Goal: Information Seeking & Learning: Learn about a topic

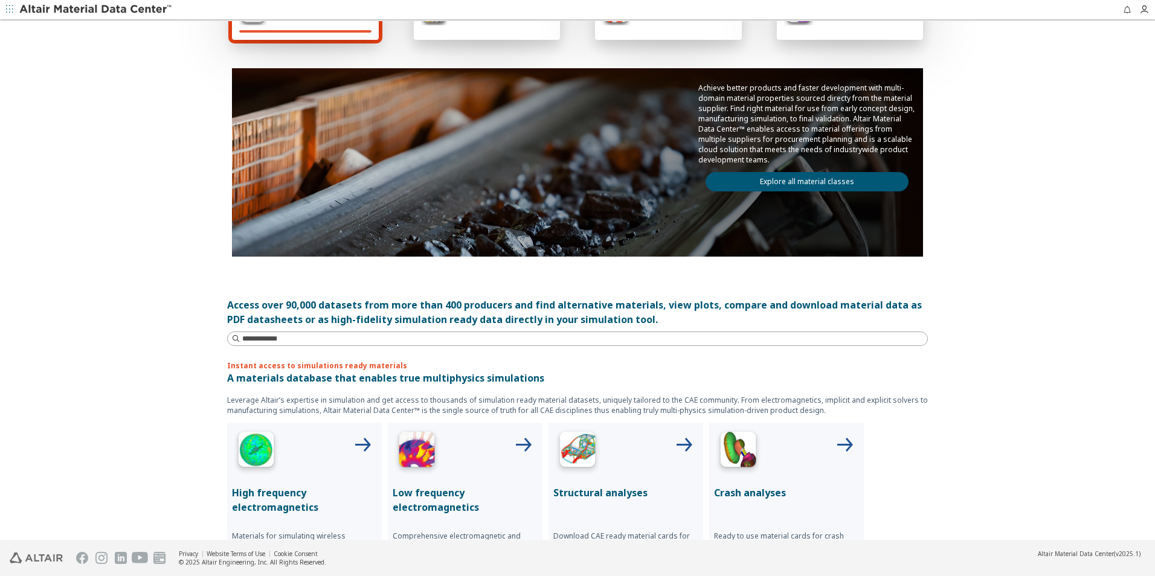
scroll to position [181, 0]
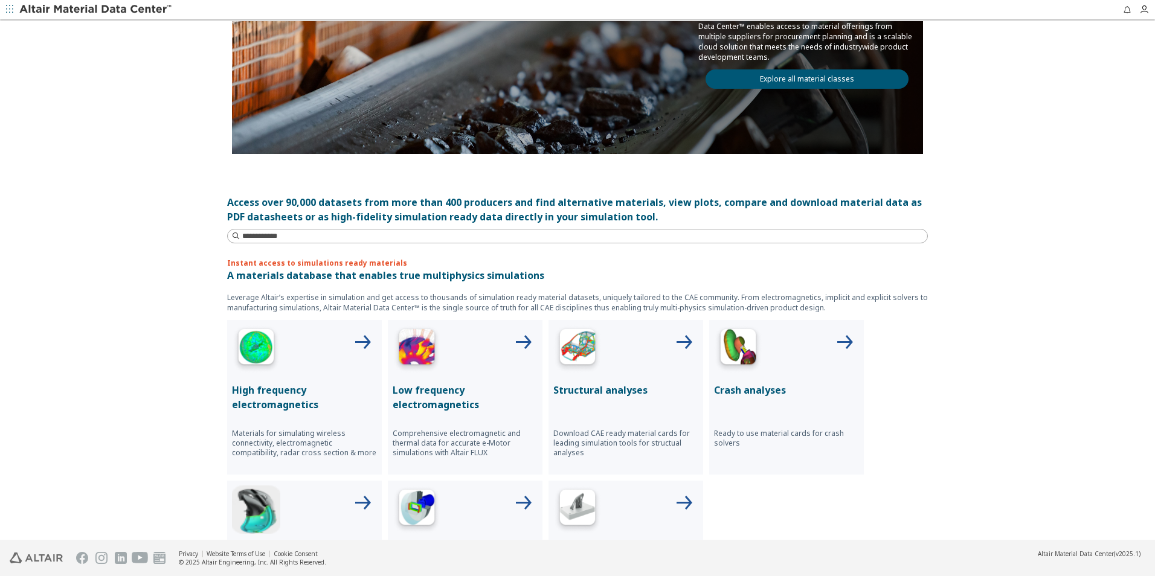
click at [667, 367] on div at bounding box center [625, 349] width 145 height 48
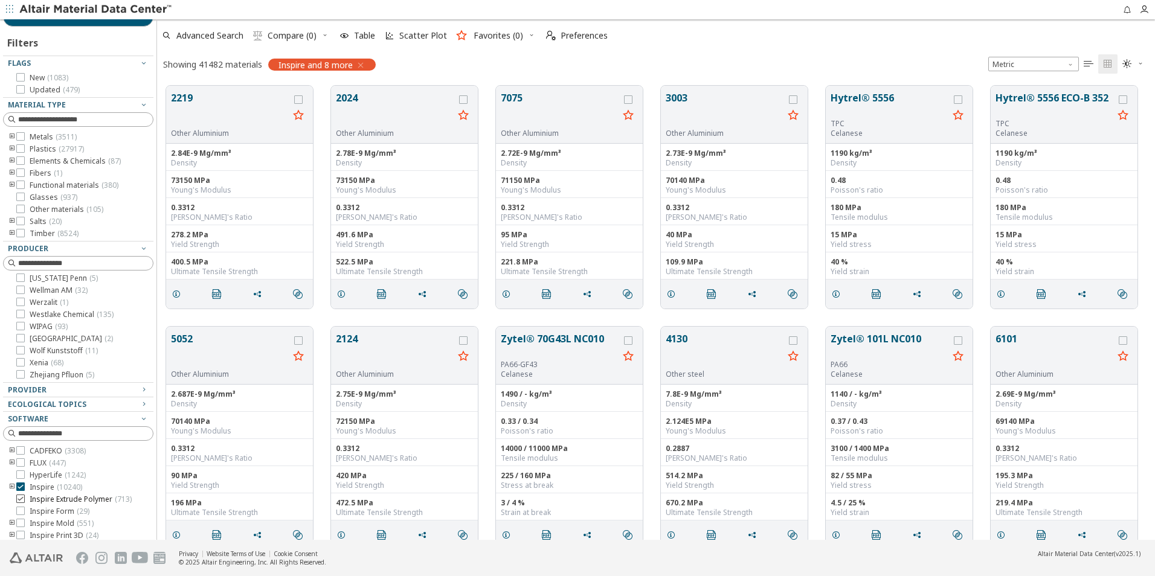
scroll to position [62, 0]
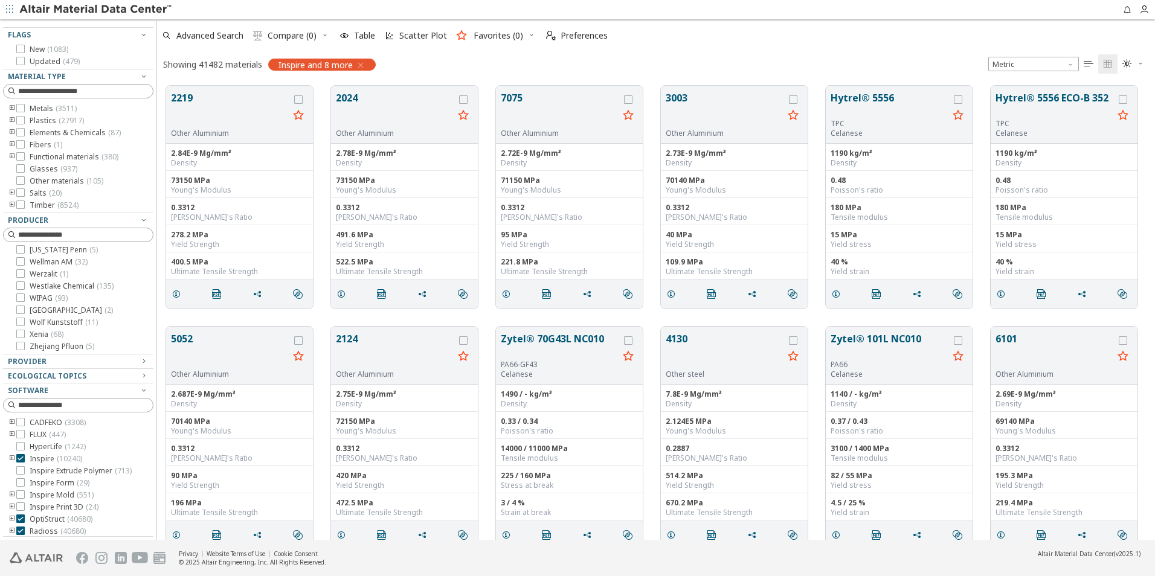
click at [326, 68] on span "Inspire and 8 more" at bounding box center [315, 64] width 74 height 11
click at [355, 63] on span "button" at bounding box center [359, 65] width 13 height 12
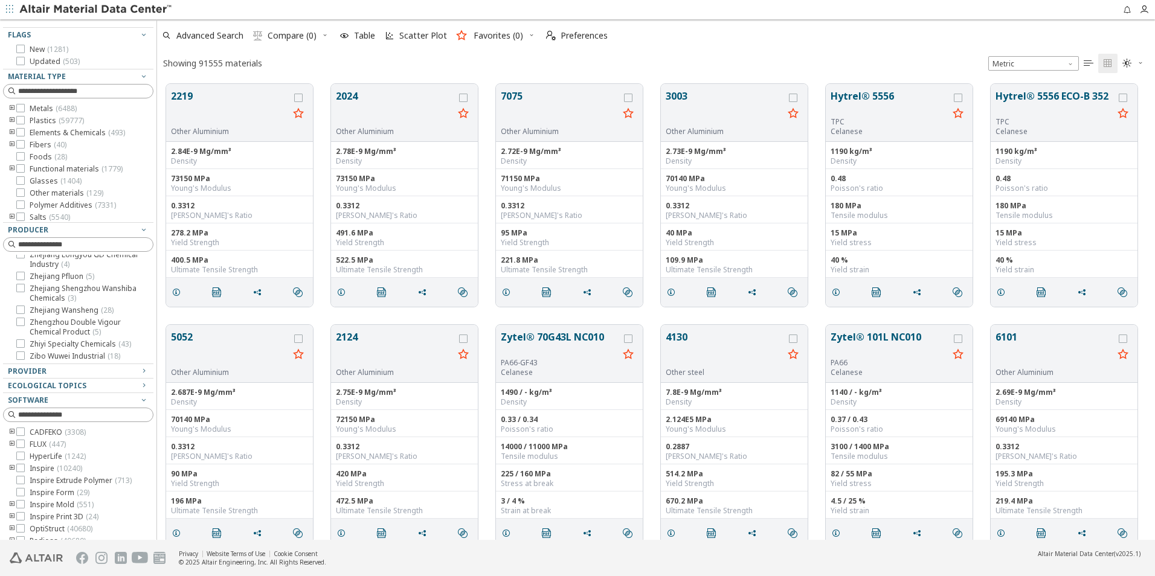
scroll to position [456, 989]
click at [121, 370] on div "Provider" at bounding box center [73, 372] width 131 height 10
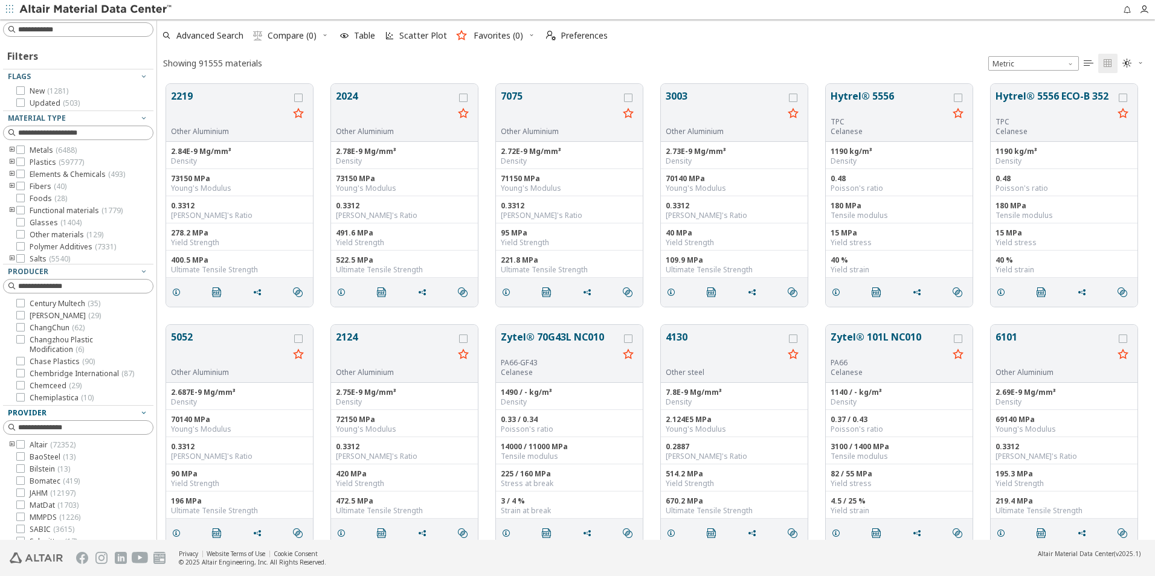
scroll to position [1314, 0]
click at [21, 296] on icon at bounding box center [20, 291] width 8 height 8
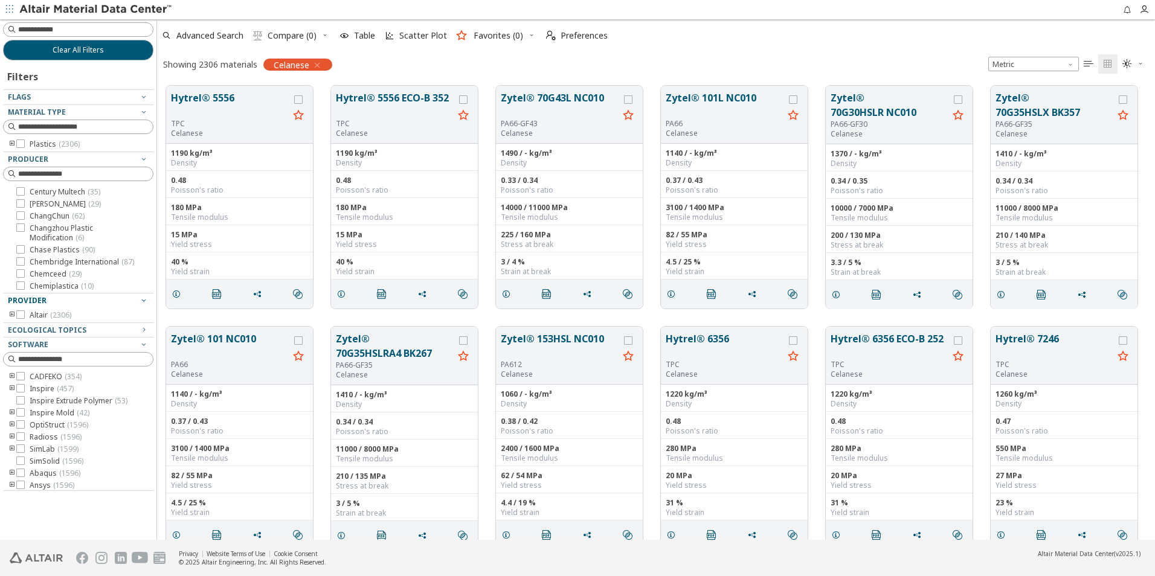
scroll to position [1294, 0]
click at [11, 143] on icon "toogle group" at bounding box center [12, 145] width 8 height 10
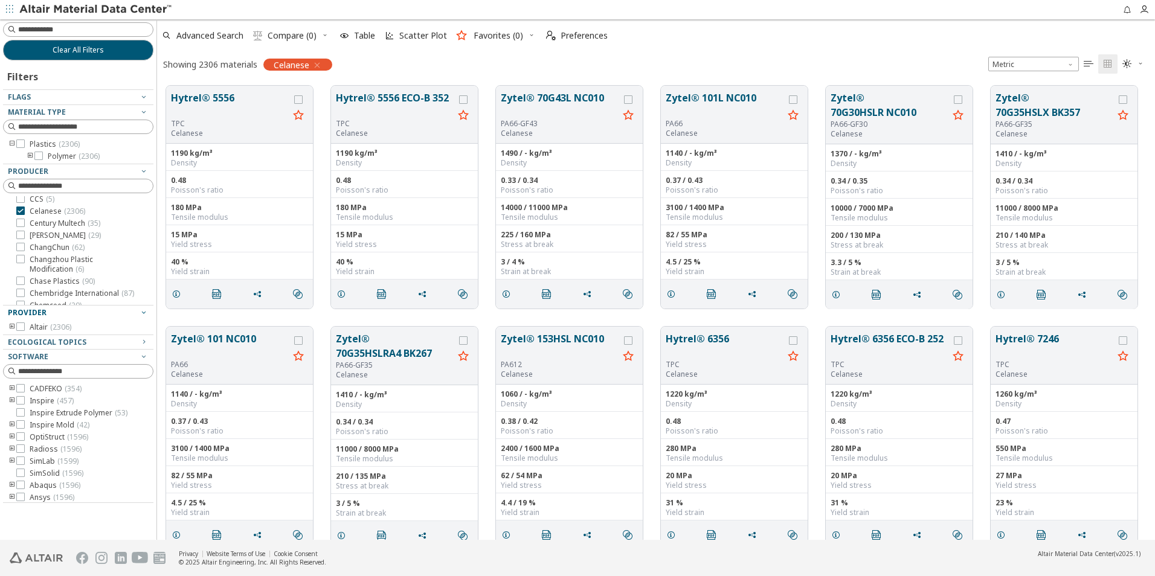
click at [29, 155] on icon "toogle group" at bounding box center [30, 157] width 8 height 10
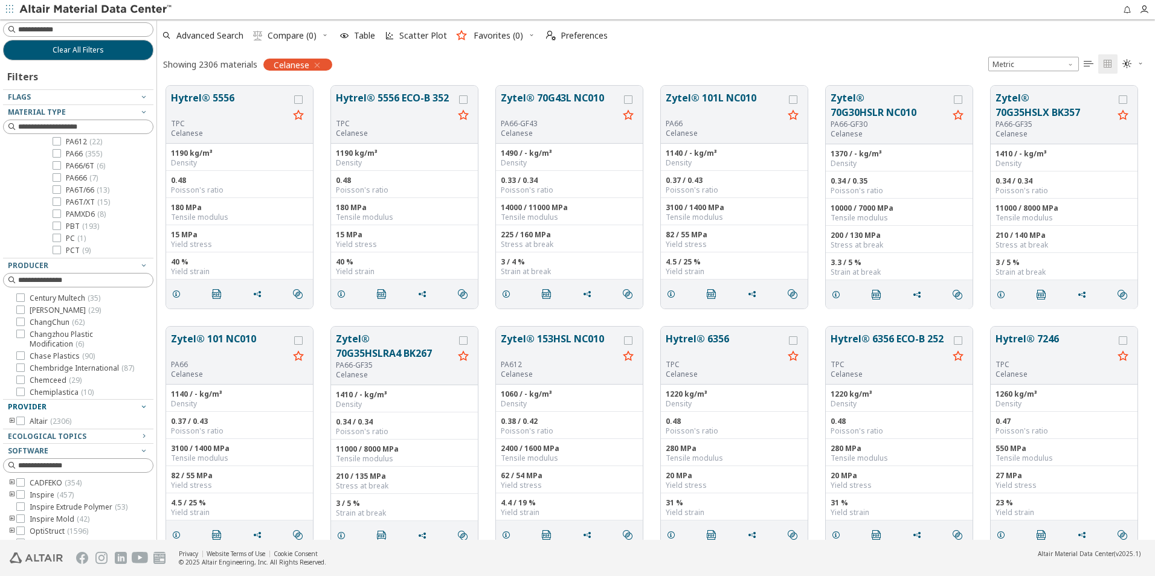
scroll to position [60, 0]
click at [57, 154] on icon at bounding box center [57, 156] width 8 height 8
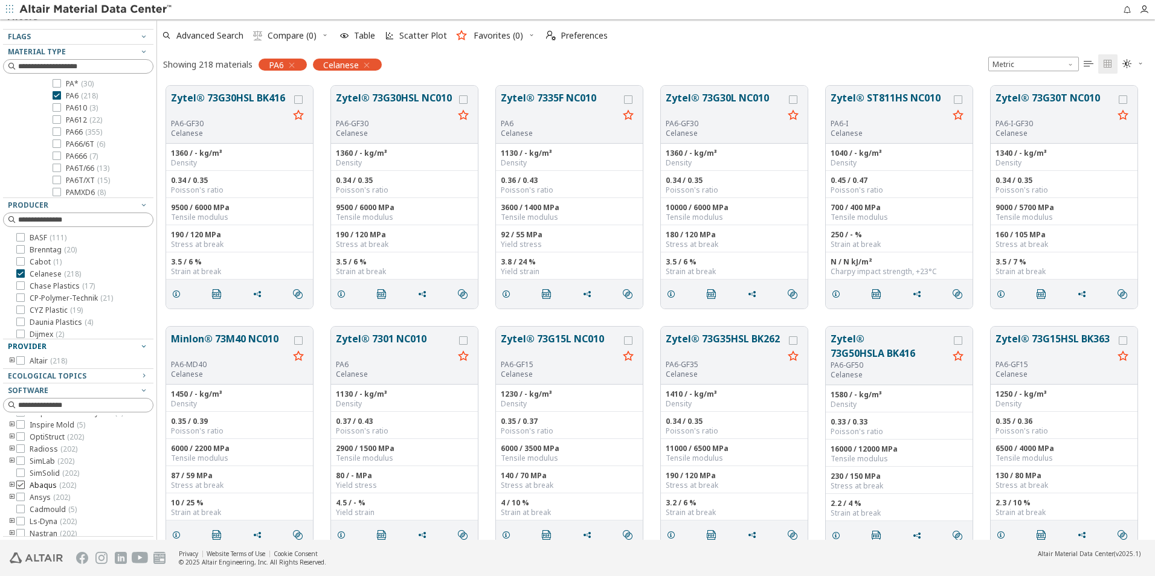
scroll to position [51, 0]
click at [217, 39] on span "Advanced Search" at bounding box center [209, 35] width 67 height 8
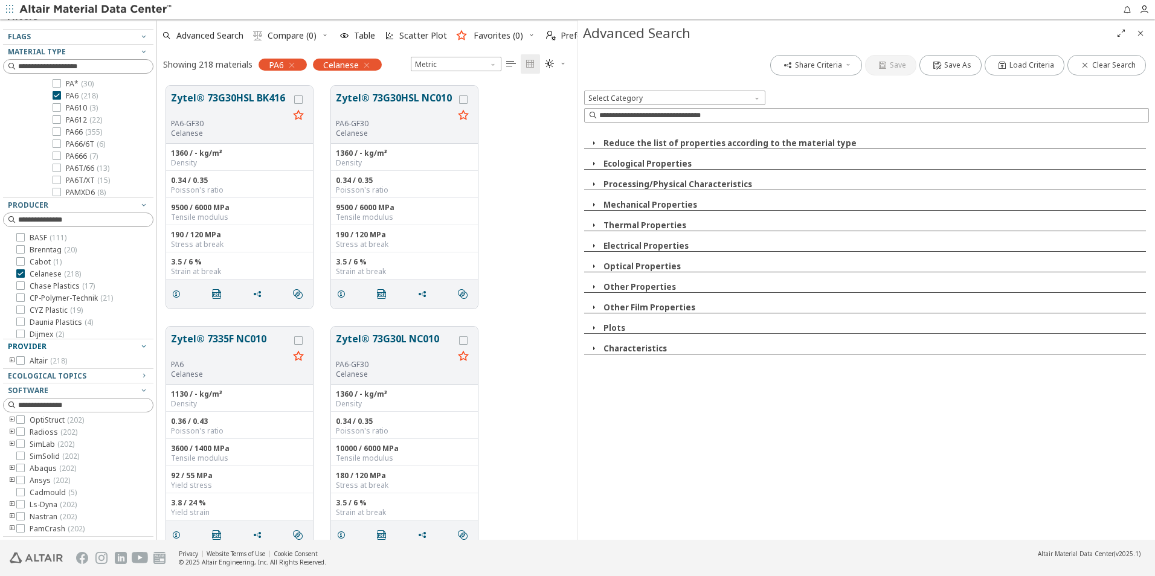
scroll to position [454, 411]
click at [597, 327] on icon "button" at bounding box center [594, 328] width 10 height 10
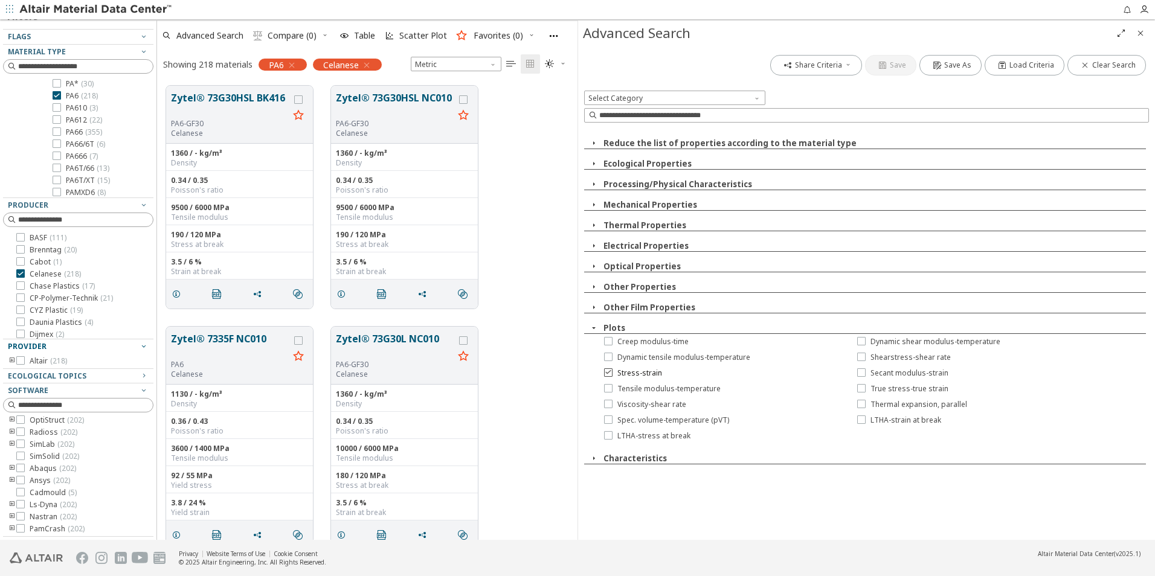
click at [614, 374] on label "Stress-strain" at bounding box center [633, 373] width 58 height 10
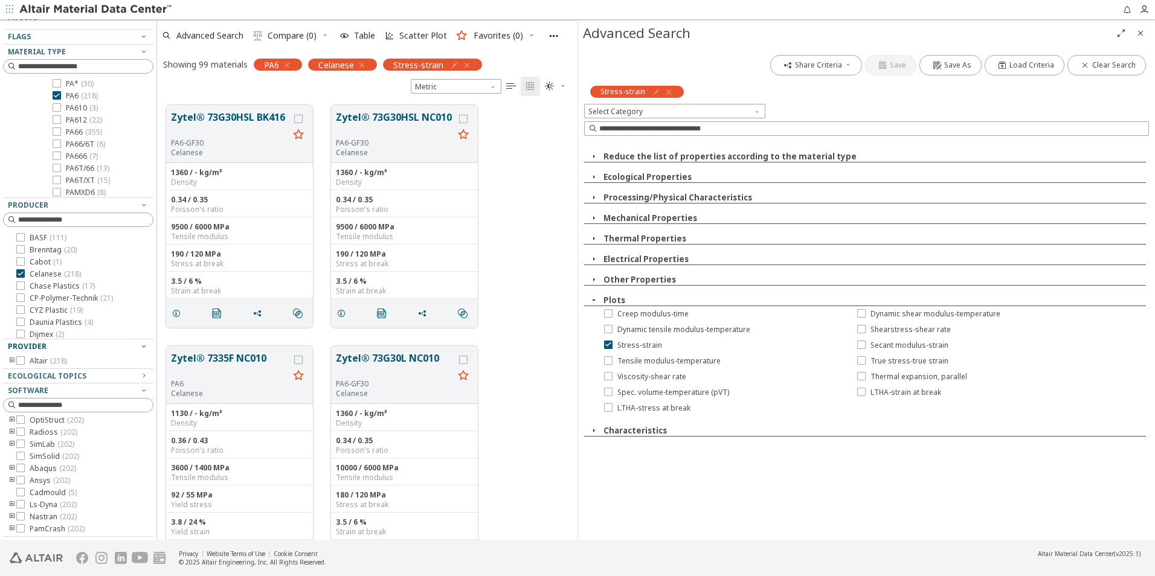
scroll to position [84, 0]
click at [1136, 33] on icon "Close" at bounding box center [1140, 33] width 10 height 10
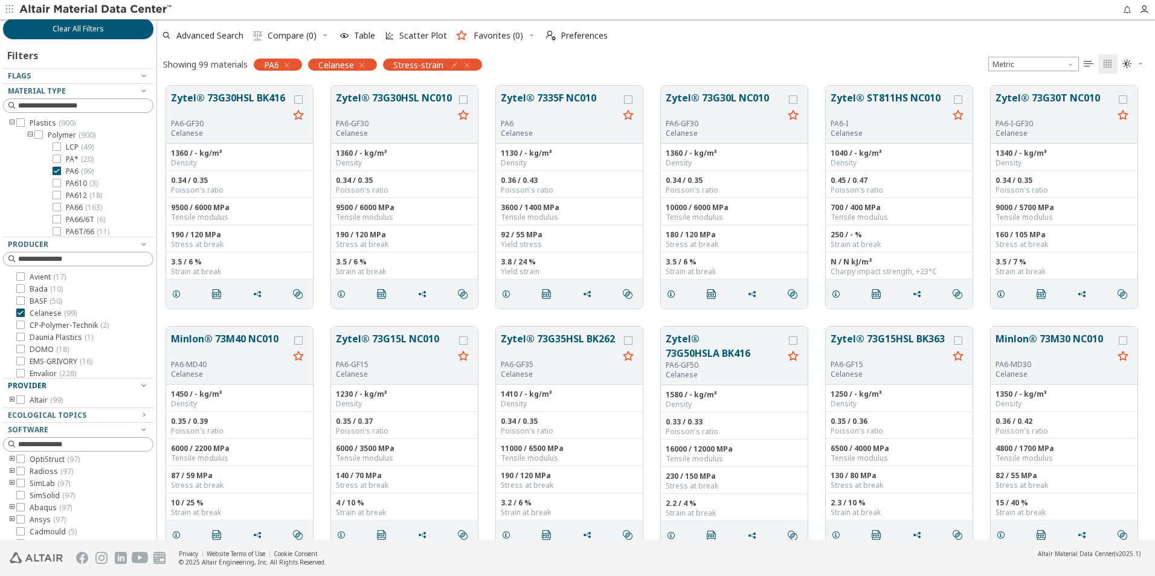
scroll to position [0, 0]
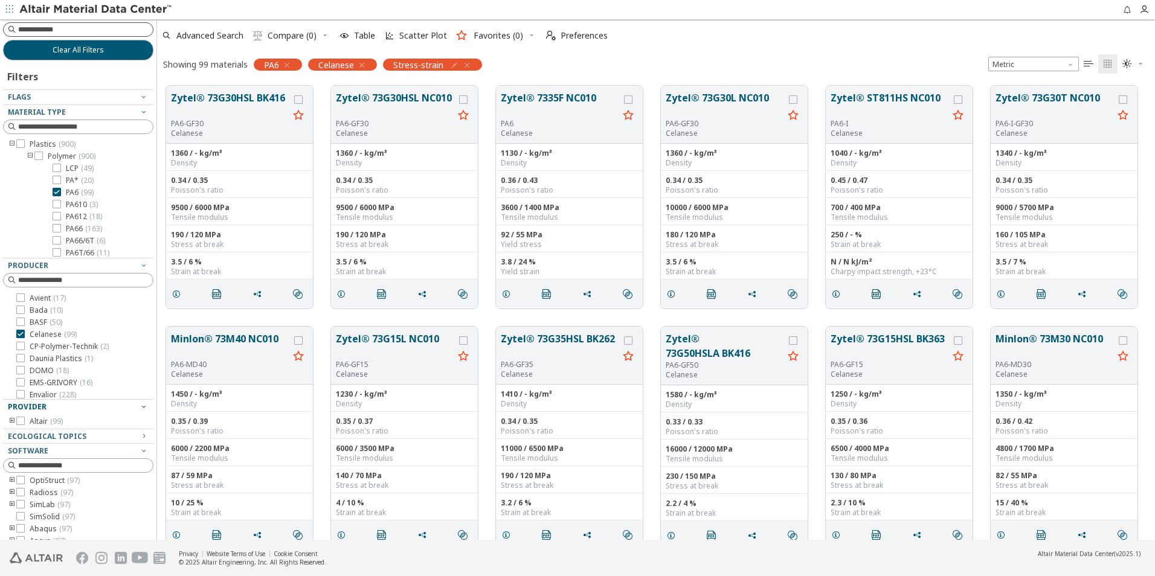
click at [91, 31] on input at bounding box center [85, 30] width 135 height 12
paste input "*****"
type input "*****"
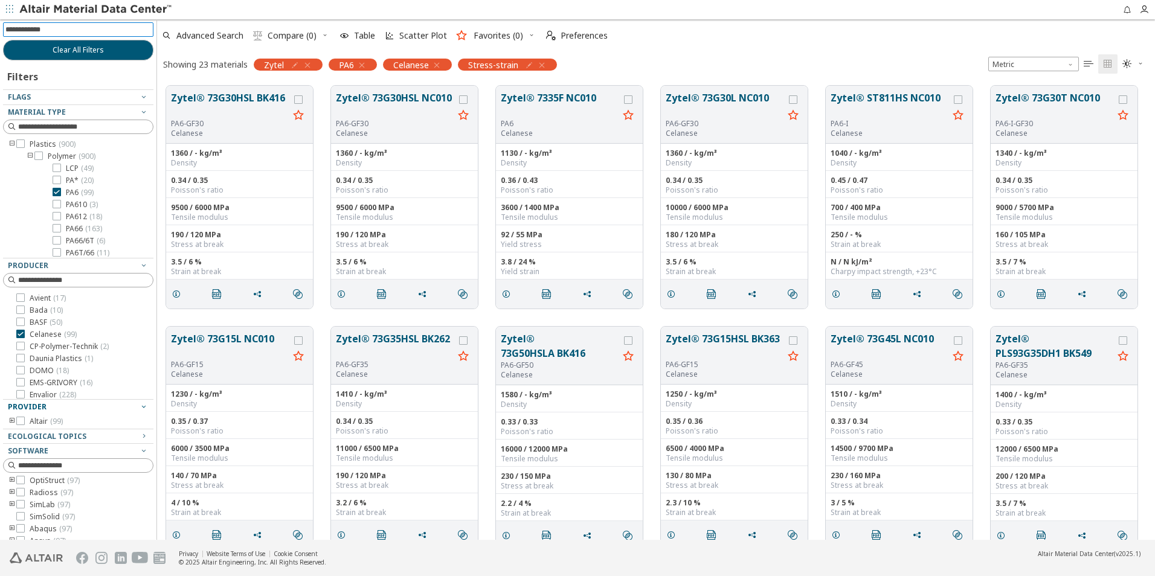
scroll to position [39, 0]
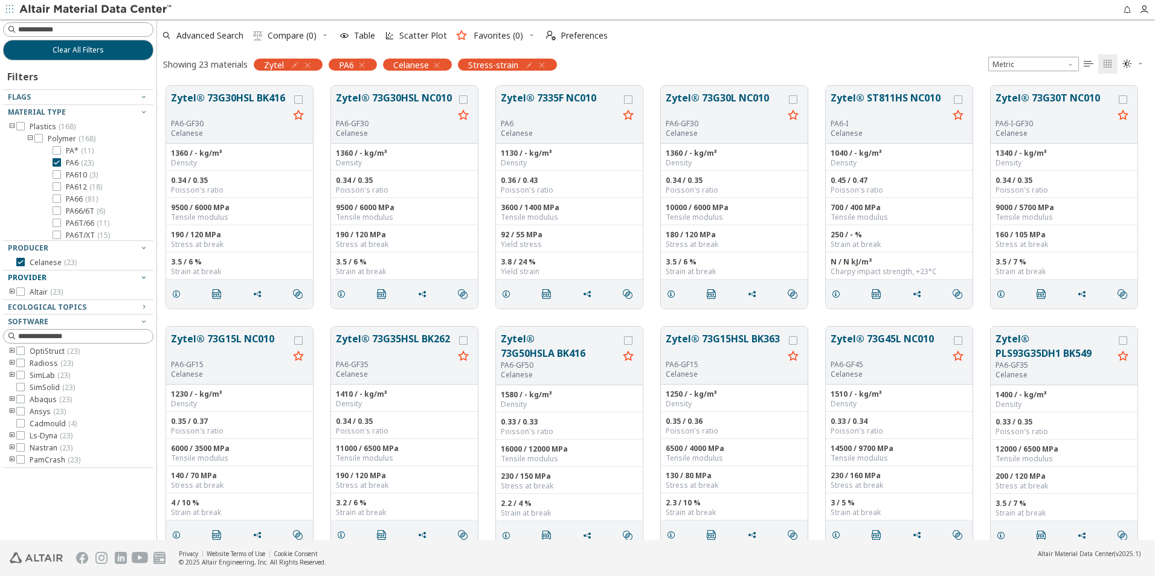
drag, startPoint x: 564, startPoint y: 101, endPoint x: 666, endPoint y: 51, distance: 112.9
click at [666, 51] on div "Showing 23 materials Zytel PA6 Celanese Stress-strain Metric   " at bounding box center [656, 63] width 998 height 25
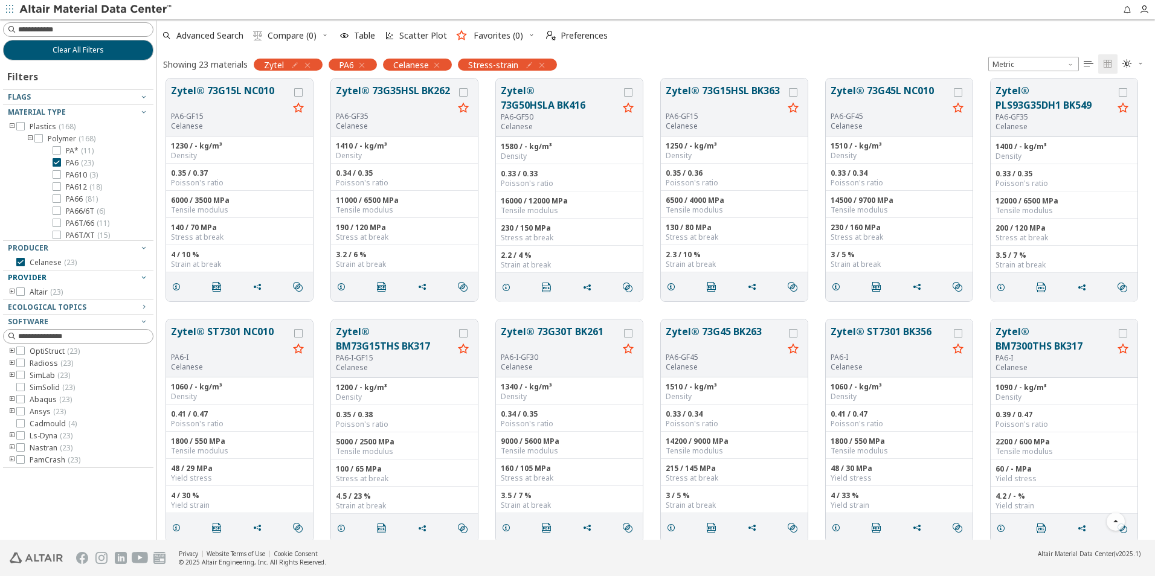
scroll to position [271, 0]
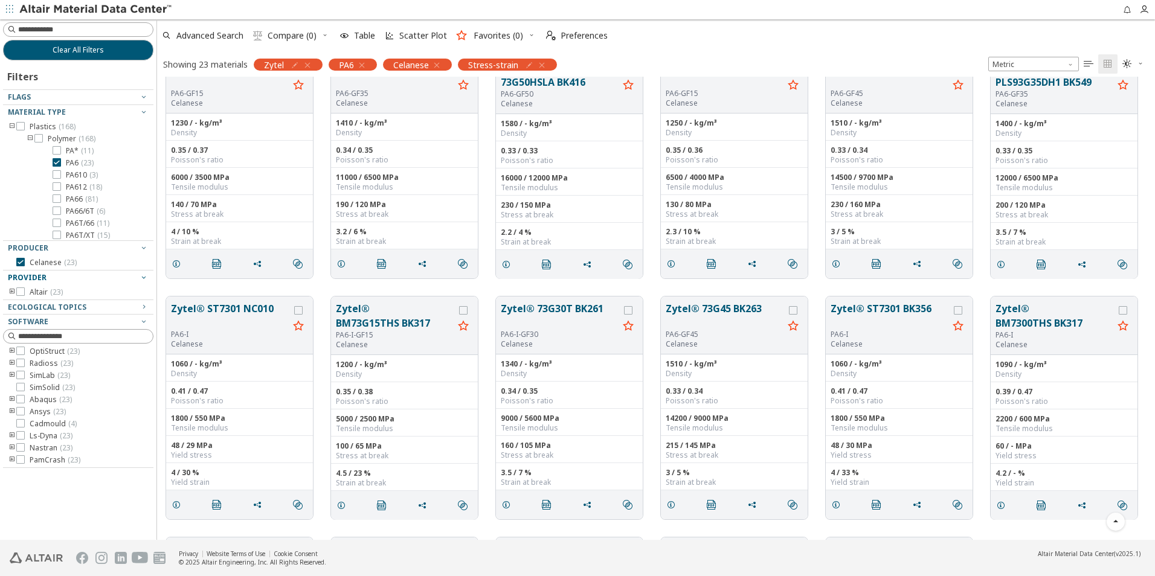
drag, startPoint x: 1154, startPoint y: 334, endPoint x: 484, endPoint y: 448, distance: 679.9
click at [484, 448] on div "Zytel® 73G30HSL BK416 PA6-GF30 Celanese 1360 / - kg/m³ Density 0.34 / 0.35 Pois…" at bounding box center [656, 308] width 998 height 463
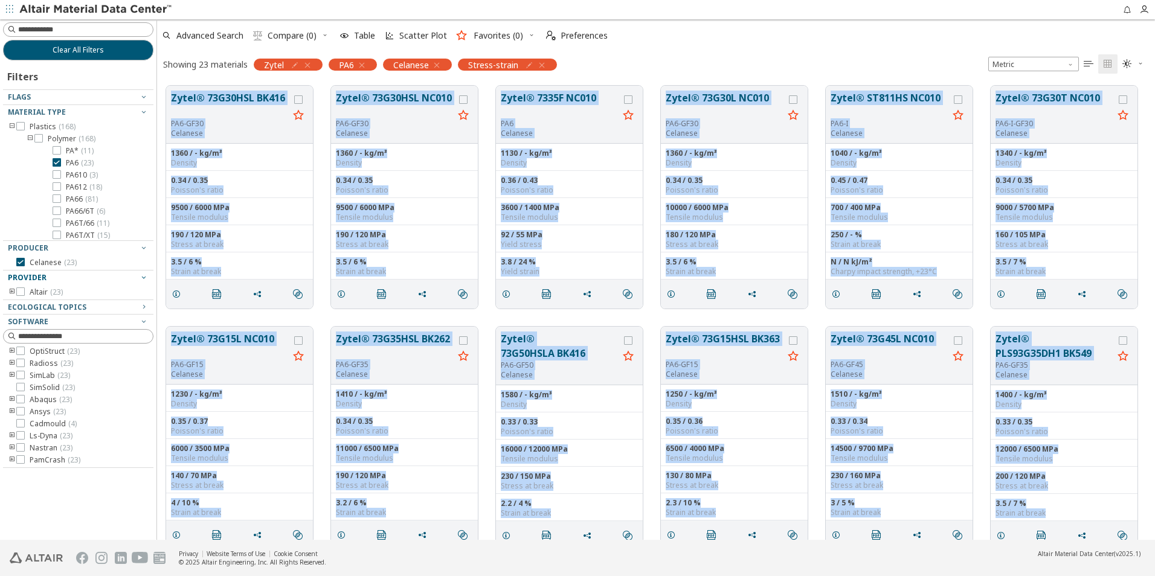
drag, startPoint x: 484, startPoint y: 448, endPoint x: 484, endPoint y: 441, distance: 6.7
click at [484, 441] on div "Zytel® 73G15L NC010 PA6-GF15 Celanese 1230 / - kg/m³ Density 0.35 / 0.37 Poisso…" at bounding box center [656, 438] width 998 height 241
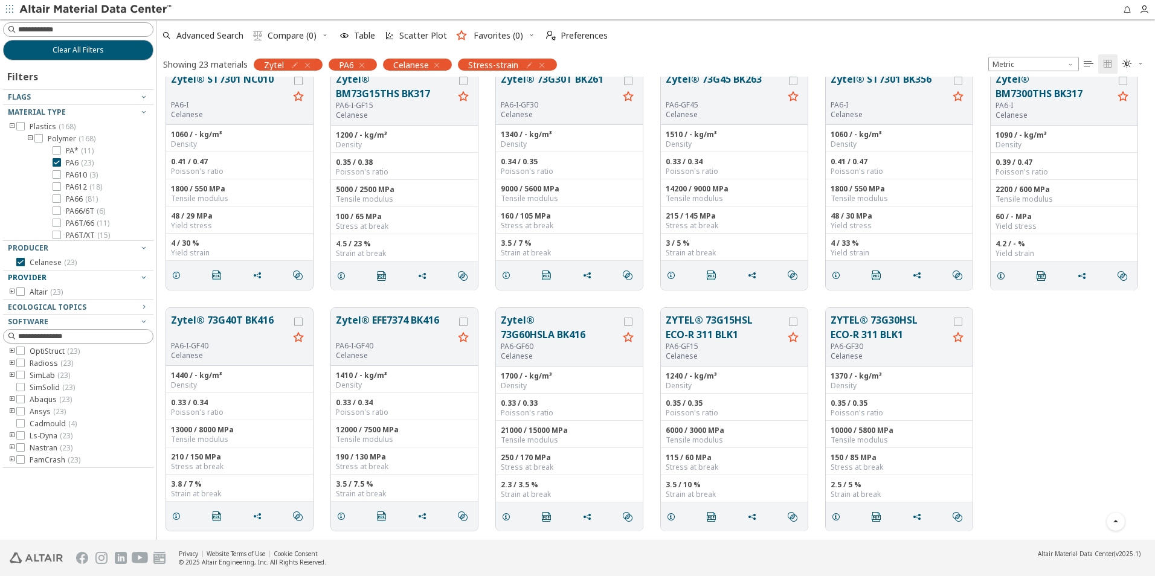
scroll to position [380, 0]
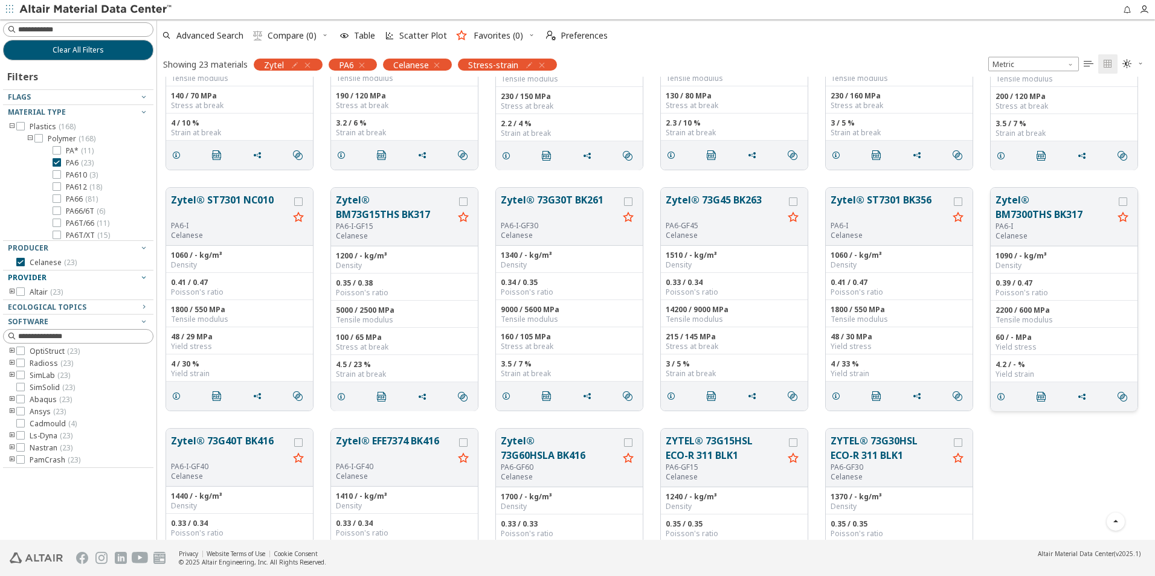
drag, startPoint x: 1030, startPoint y: 215, endPoint x: 1031, endPoint y: 203, distance: 12.1
click at [1031, 203] on button "Zytel® BM7300THS BK317" at bounding box center [1054, 207] width 118 height 29
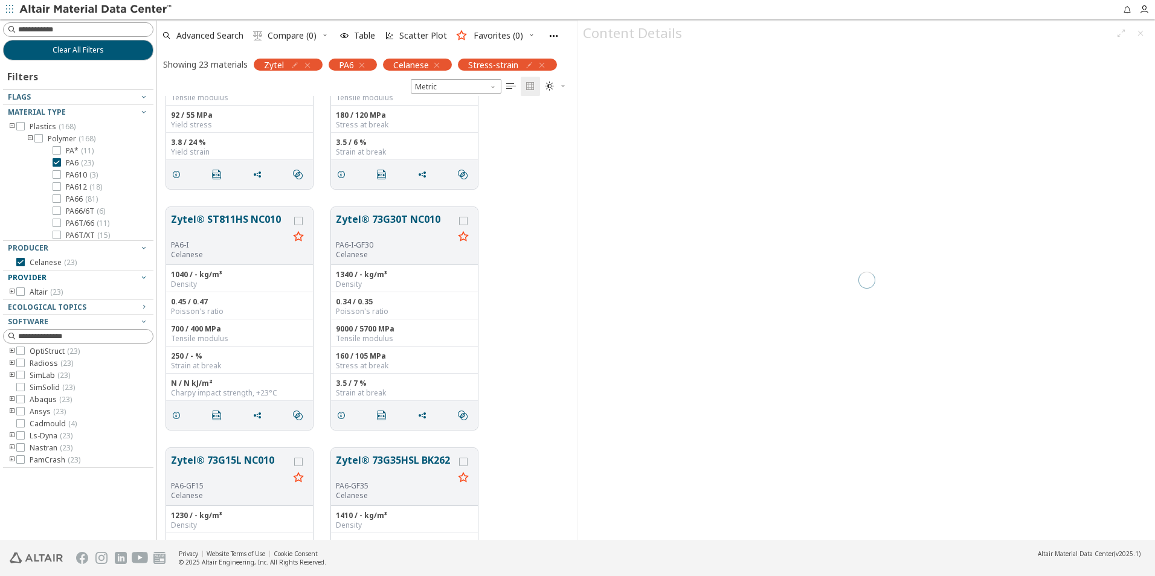
scroll to position [435, 411]
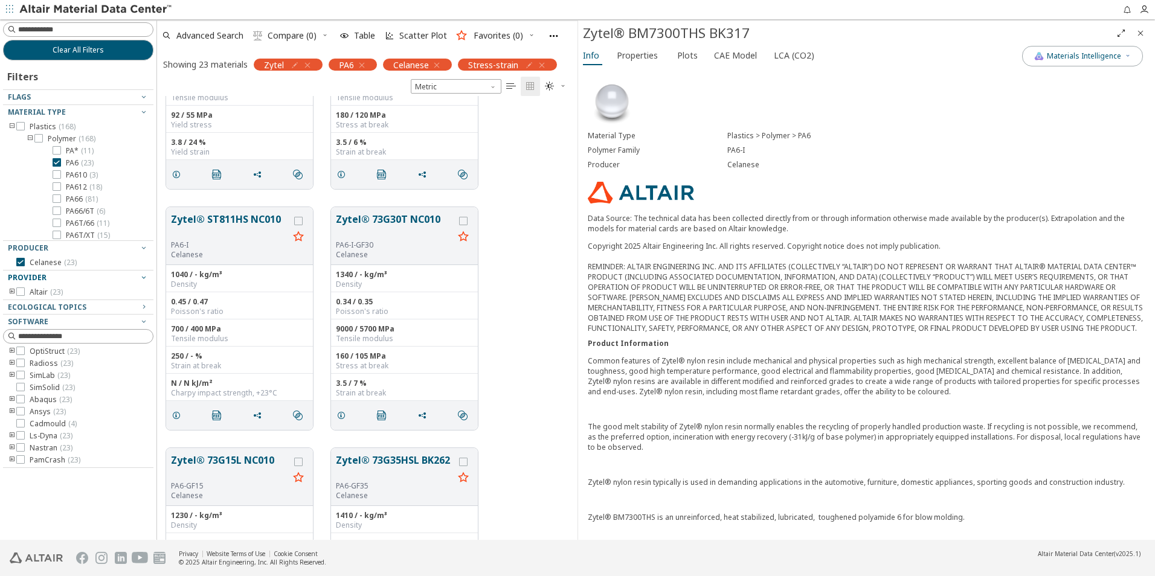
click at [1138, 31] on icon "Close" at bounding box center [1140, 33] width 10 height 10
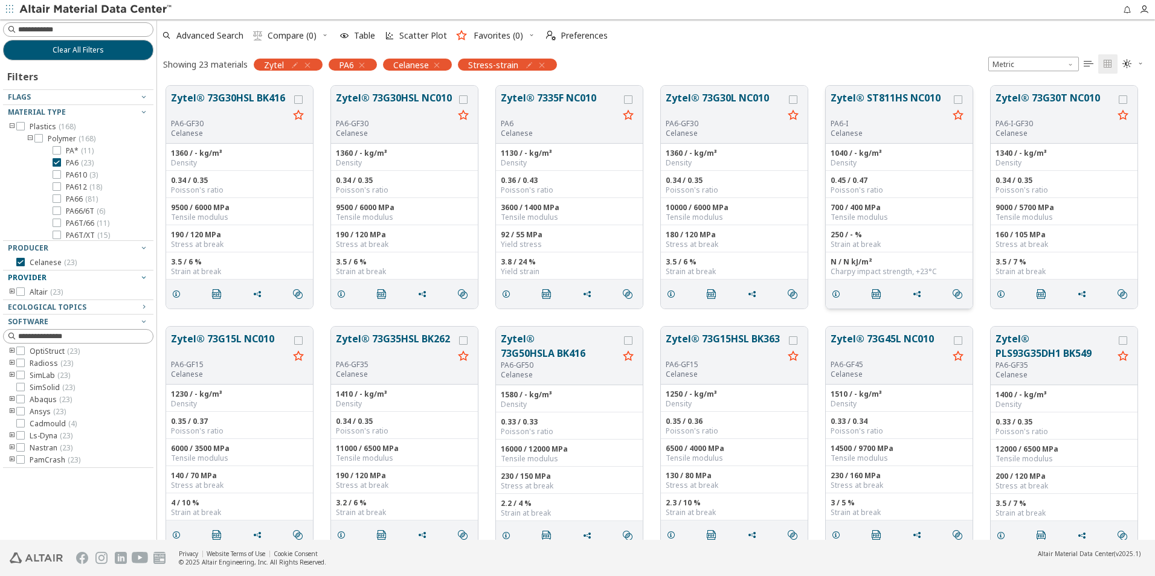
click at [887, 110] on button "Zytel® ST811HS NC010" at bounding box center [889, 105] width 118 height 28
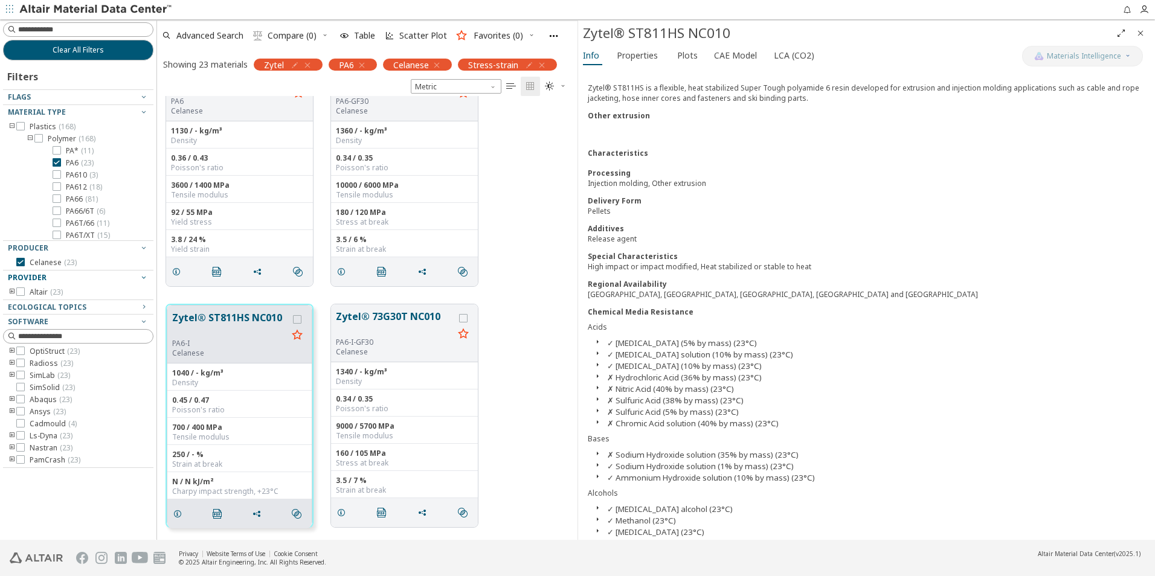
scroll to position [362, 0]
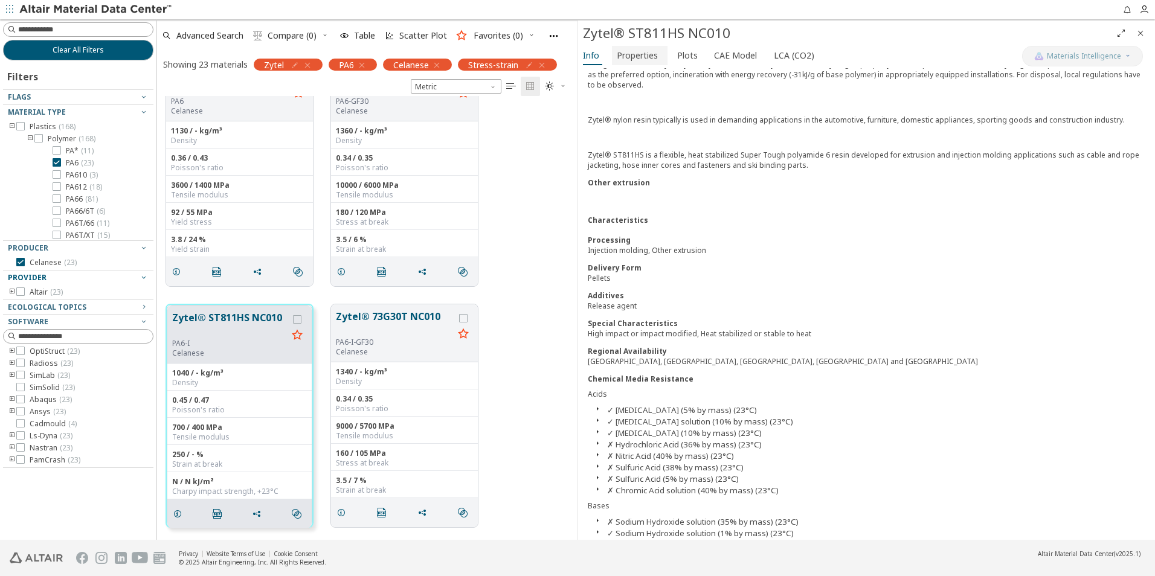
click at [635, 61] on span "Properties" at bounding box center [637, 55] width 41 height 19
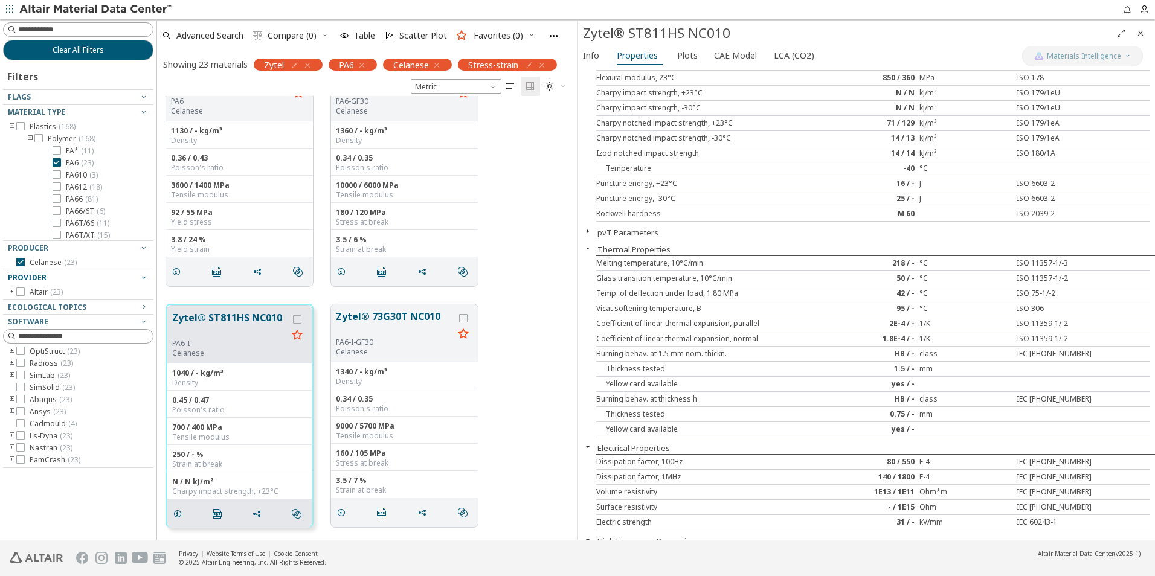
scroll to position [0, 0]
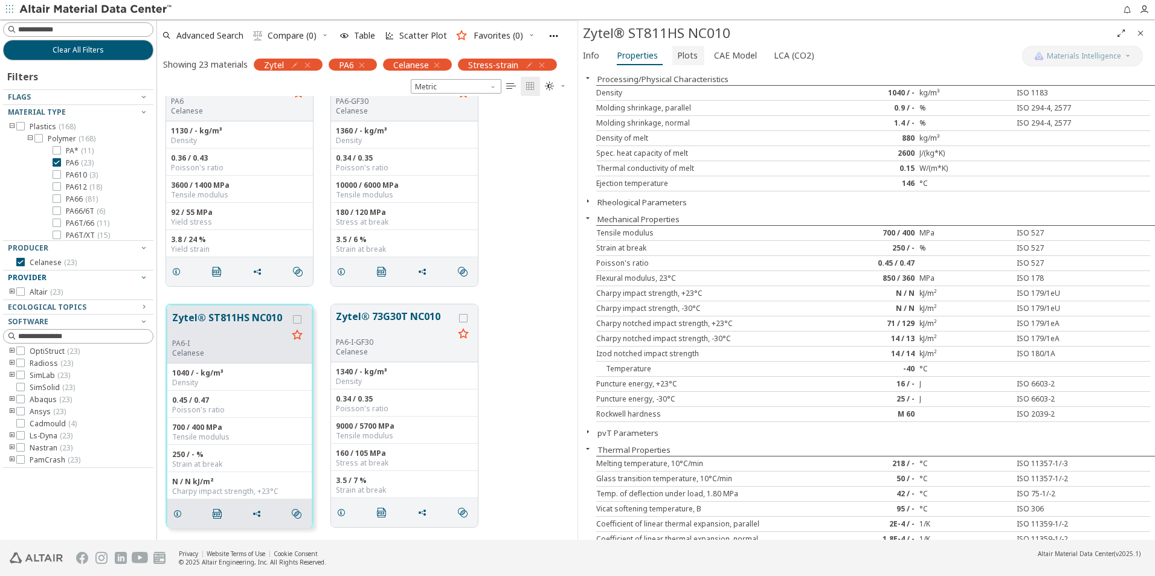
click at [696, 51] on button "Plots" at bounding box center [688, 55] width 32 height 19
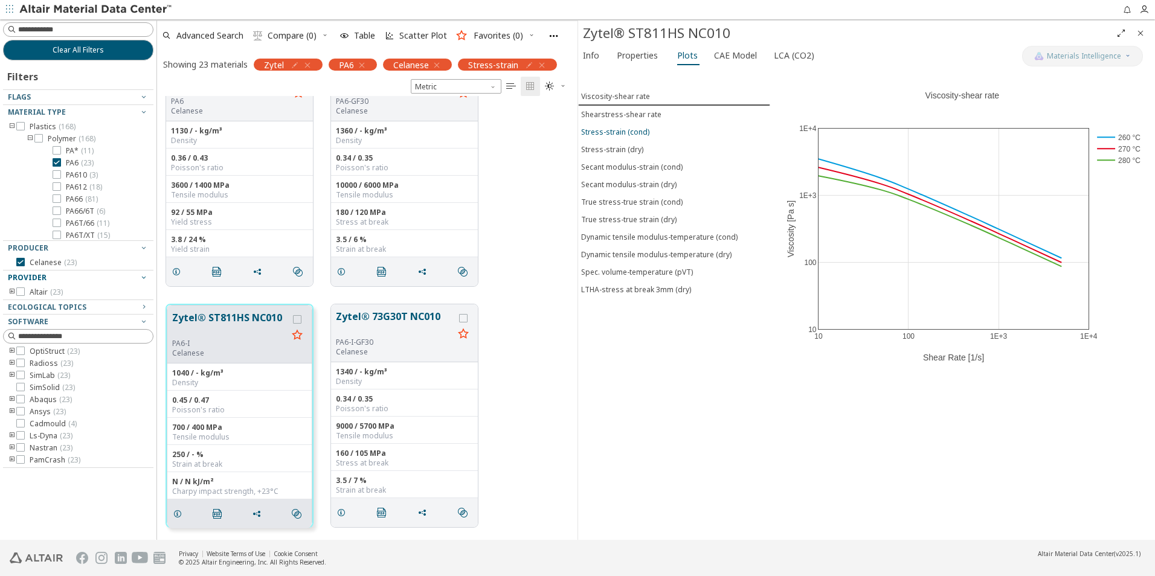
click at [634, 130] on div "Stress-strain (cond)" at bounding box center [615, 132] width 68 height 10
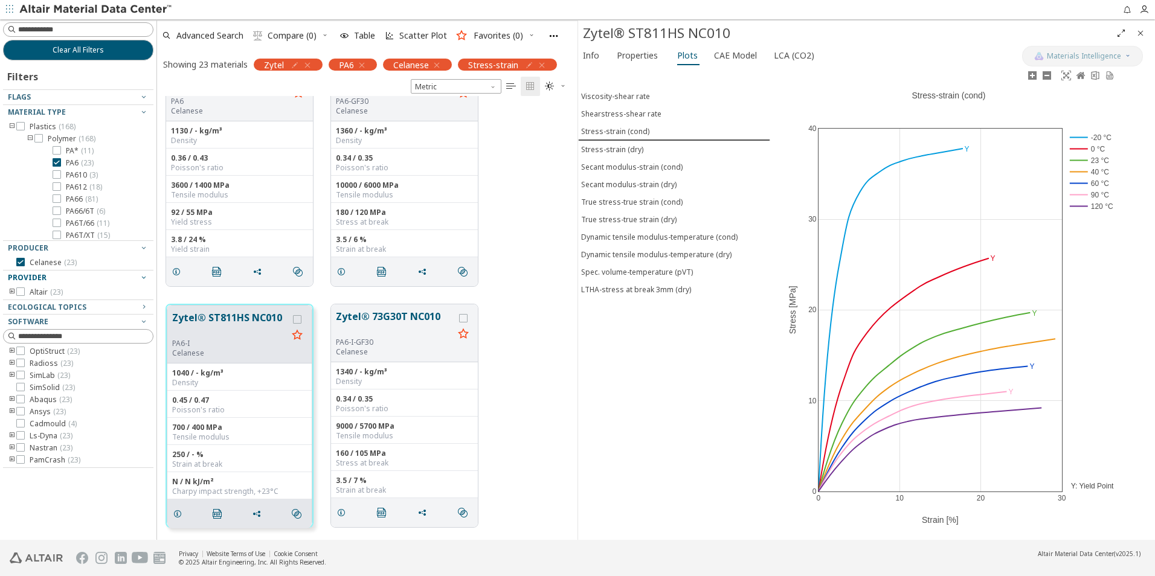
click at [1079, 138] on rect at bounding box center [1092, 137] width 50 height 11
click at [1080, 147] on rect at bounding box center [1092, 148] width 50 height 11
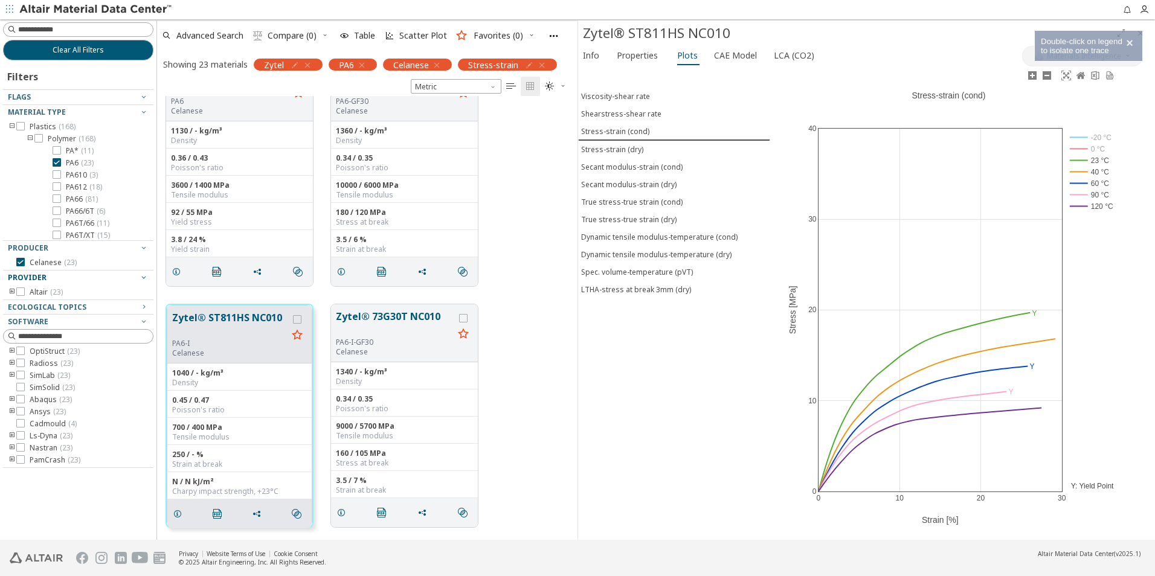
click at [1080, 157] on rect at bounding box center [1092, 160] width 50 height 11
click at [1085, 184] on rect at bounding box center [1092, 183] width 50 height 11
click at [1083, 192] on rect at bounding box center [1092, 194] width 50 height 11
click at [1080, 205] on rect at bounding box center [1092, 206] width 50 height 11
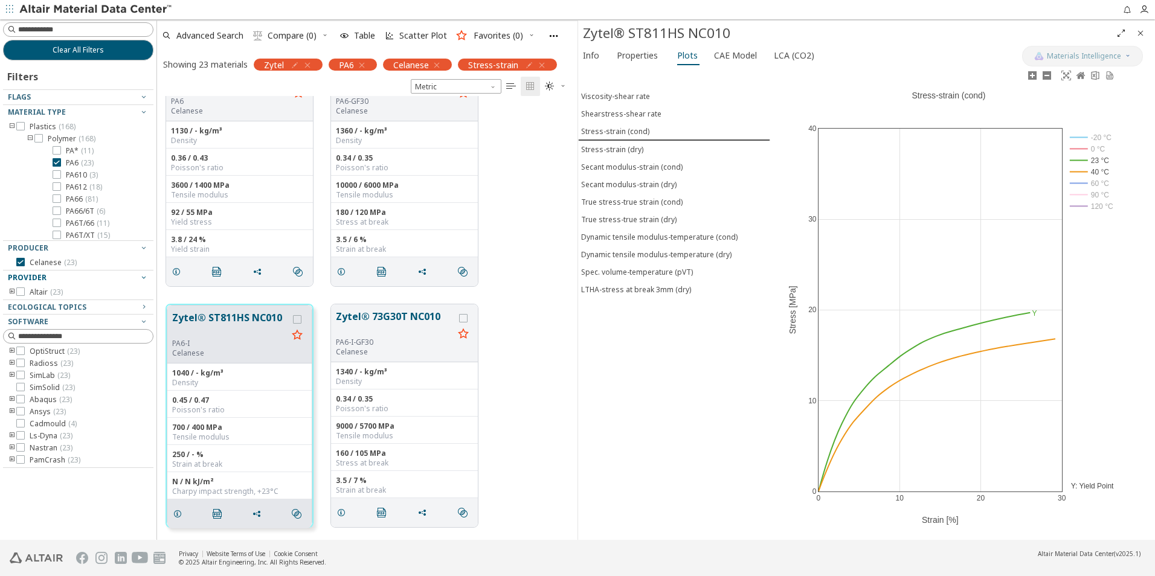
click at [1080, 185] on rect at bounding box center [1092, 183] width 50 height 11
click at [1079, 182] on rect at bounding box center [1092, 183] width 50 height 11
click at [1080, 173] on rect at bounding box center [1092, 171] width 50 height 11
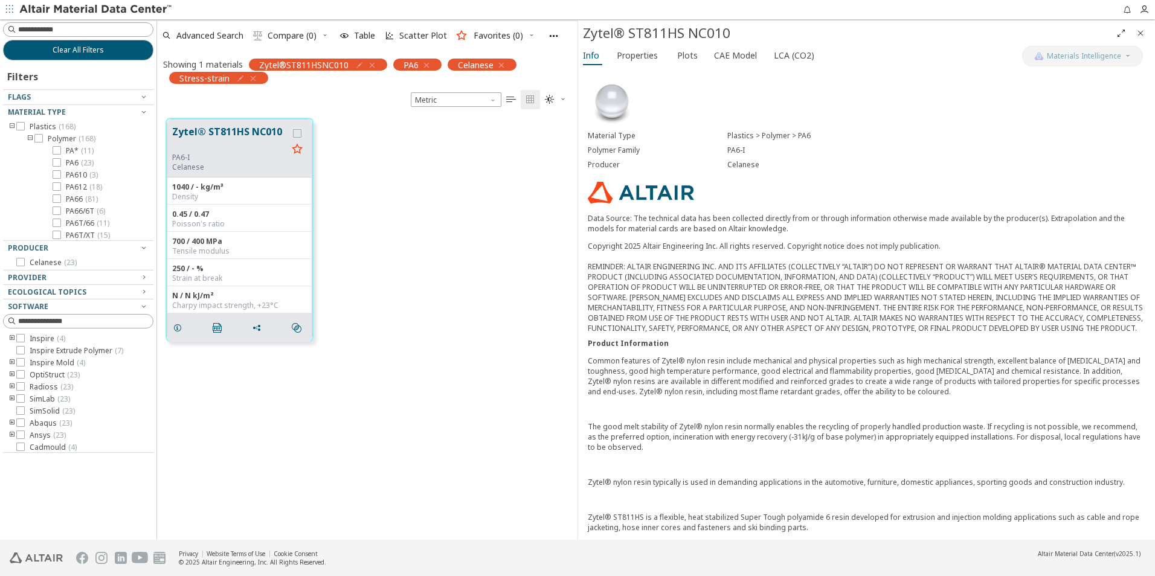
scroll to position [422, 411]
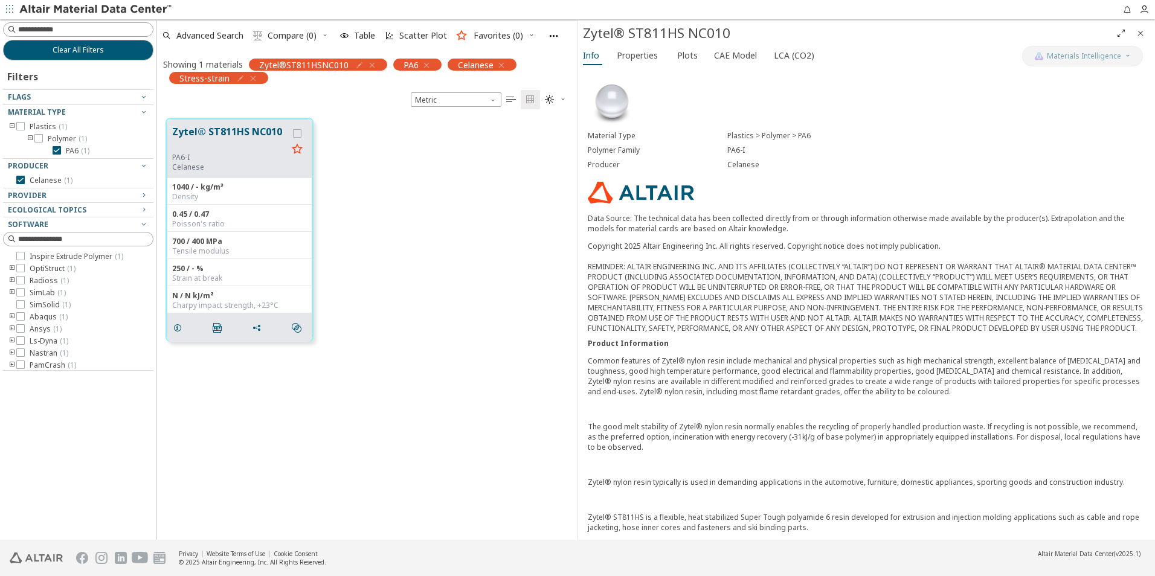
click at [358, 64] on icon "button" at bounding box center [360, 65] width 10 height 10
type input "******"
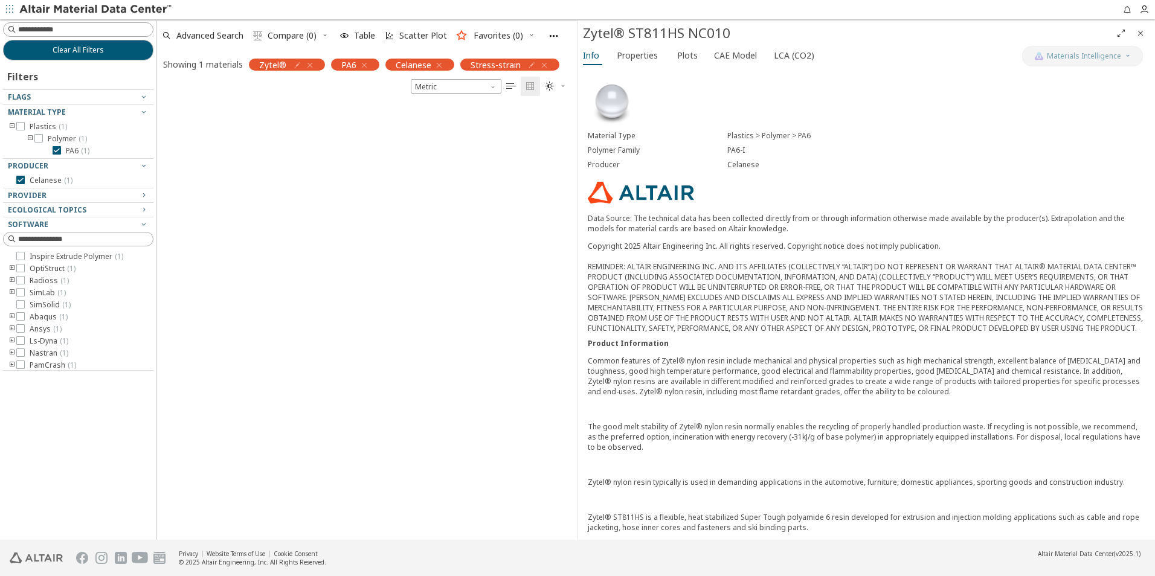
scroll to position [435, 411]
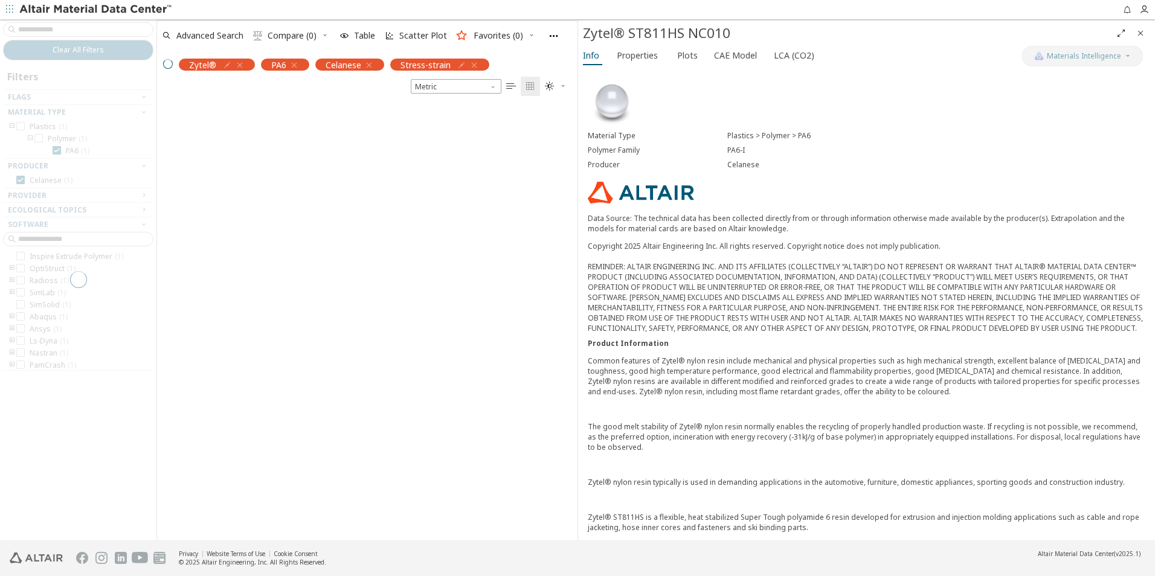
click at [1143, 34] on icon "Close" at bounding box center [1140, 33] width 10 height 10
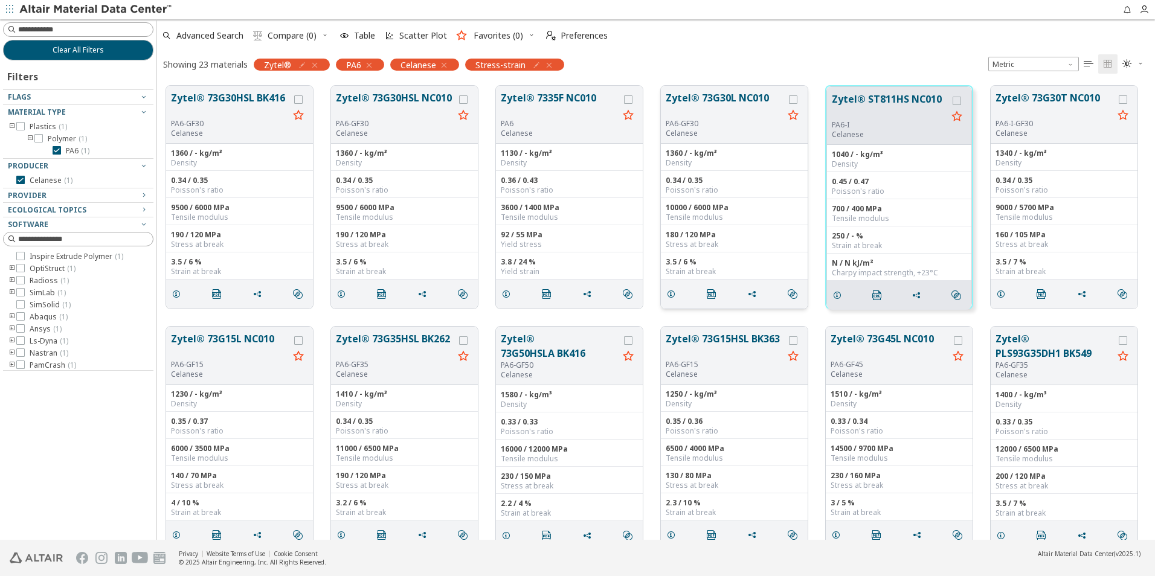
scroll to position [454, 989]
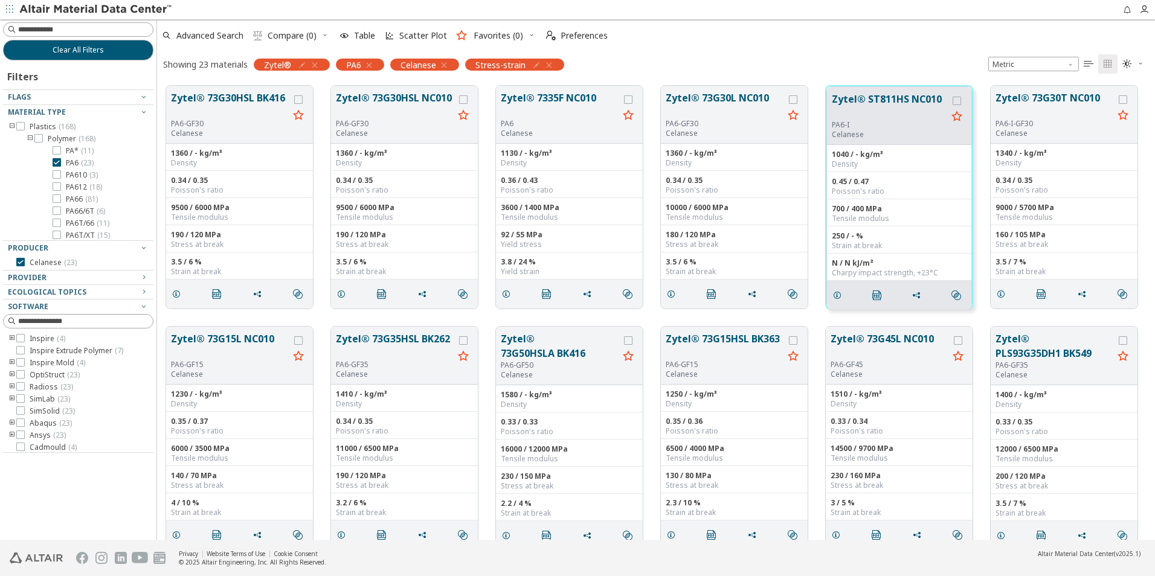
click at [483, 190] on div "Zytel® 73G30HSL BK416 PA6-GF30 Celanese 1360 / - kg/m³ Density 0.34 / 0.35 Pois…" at bounding box center [656, 197] width 998 height 241
click at [544, 98] on button "Zytel® 7335F NC010" at bounding box center [560, 105] width 118 height 28
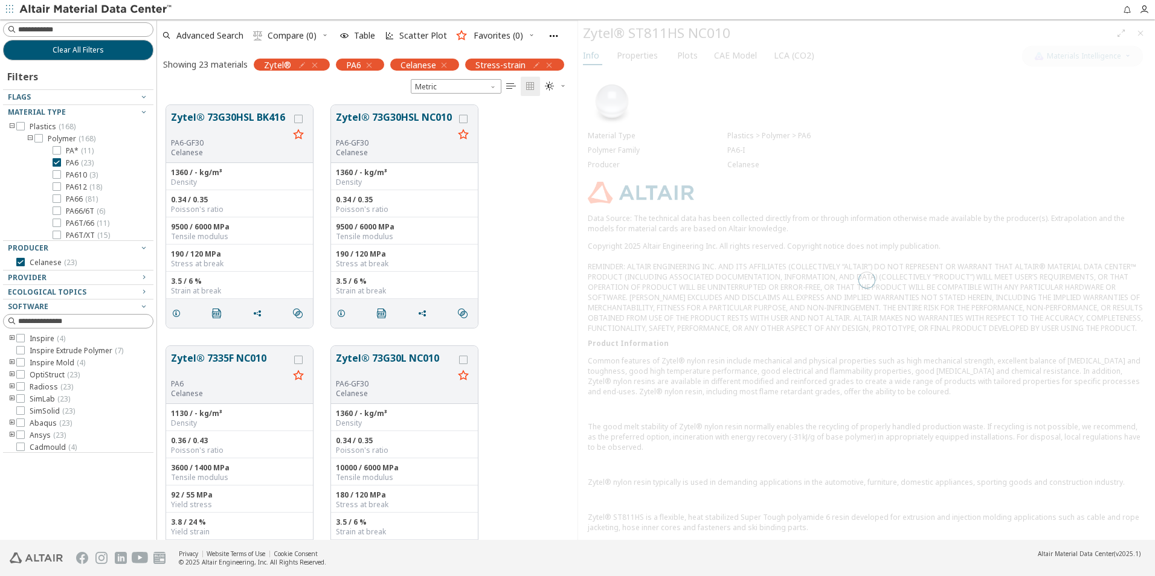
scroll to position [435, 411]
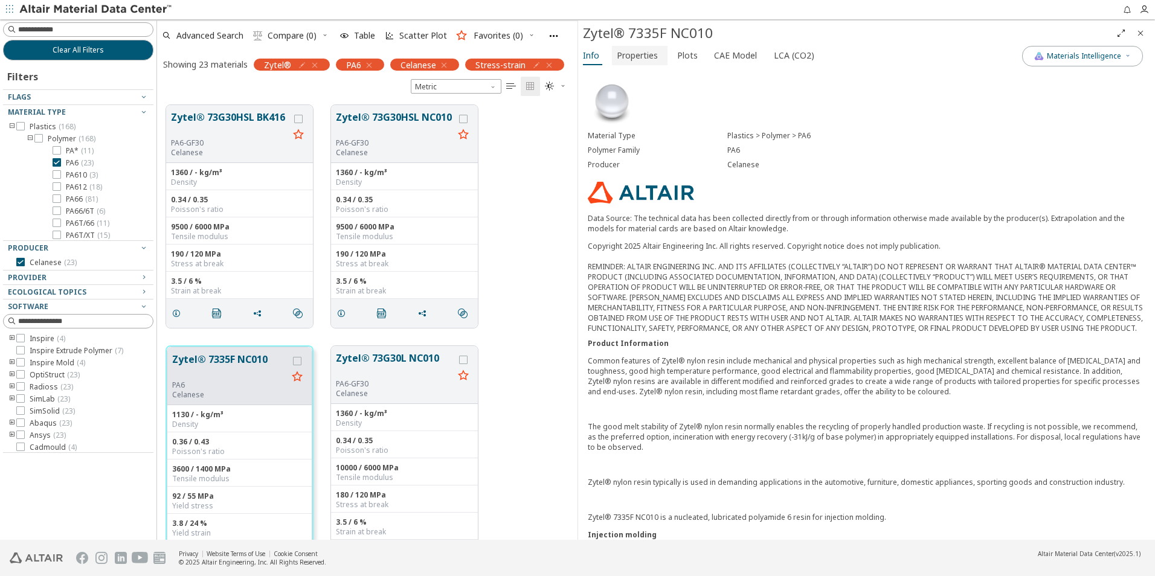
click at [642, 58] on span "Properties" at bounding box center [637, 55] width 41 height 19
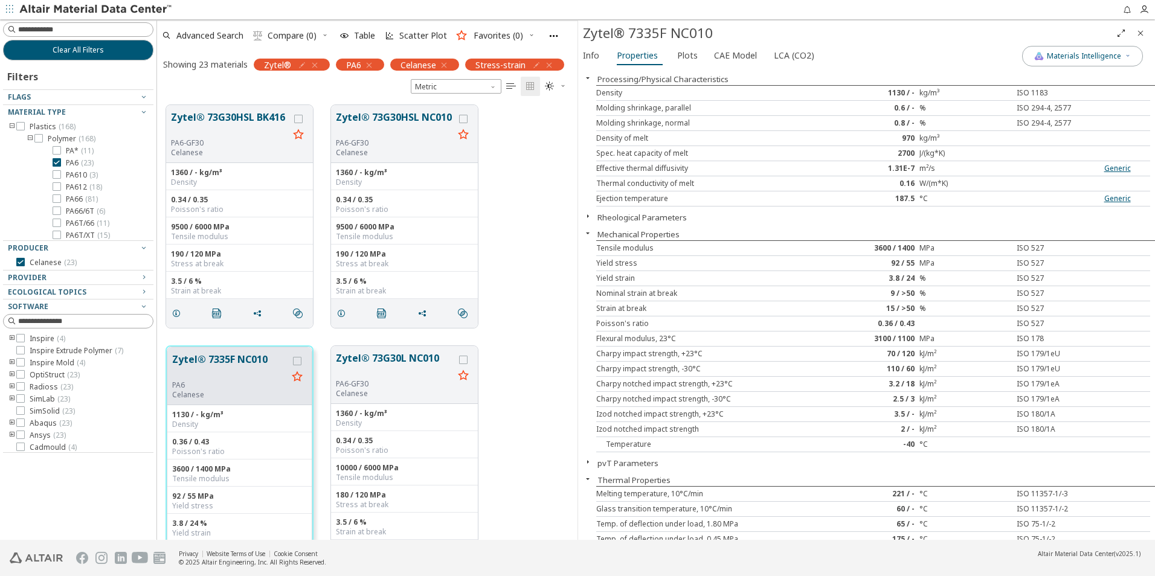
click at [906, 263] on div "92 / 55" at bounding box center [873, 263] width 92 height 10
click at [681, 54] on span "Plots" at bounding box center [687, 55] width 21 height 19
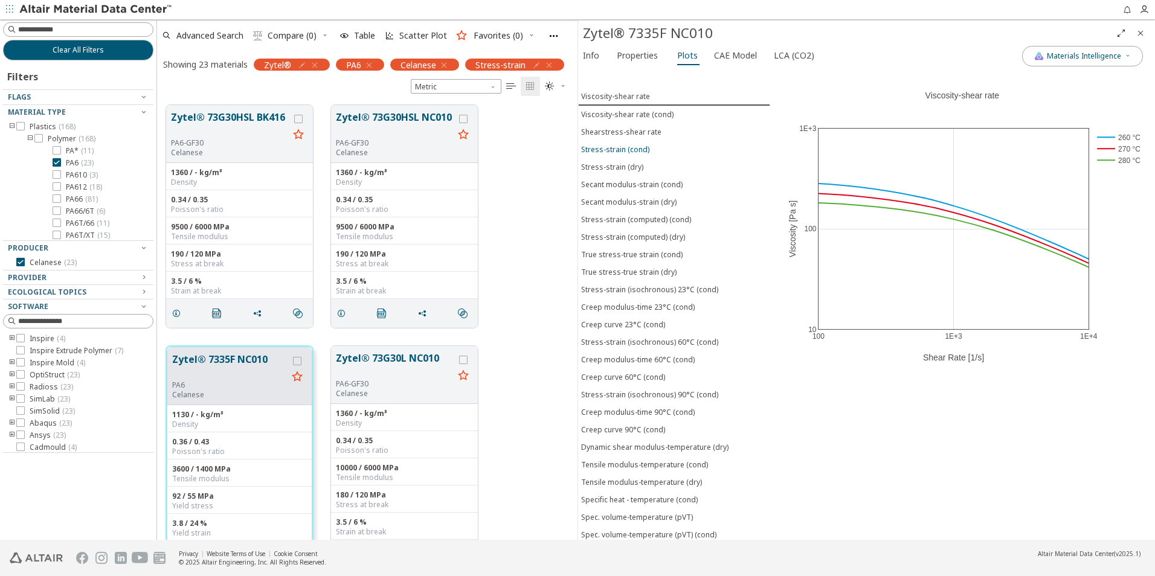
click at [619, 149] on div "Stress-strain (cond)" at bounding box center [615, 149] width 68 height 10
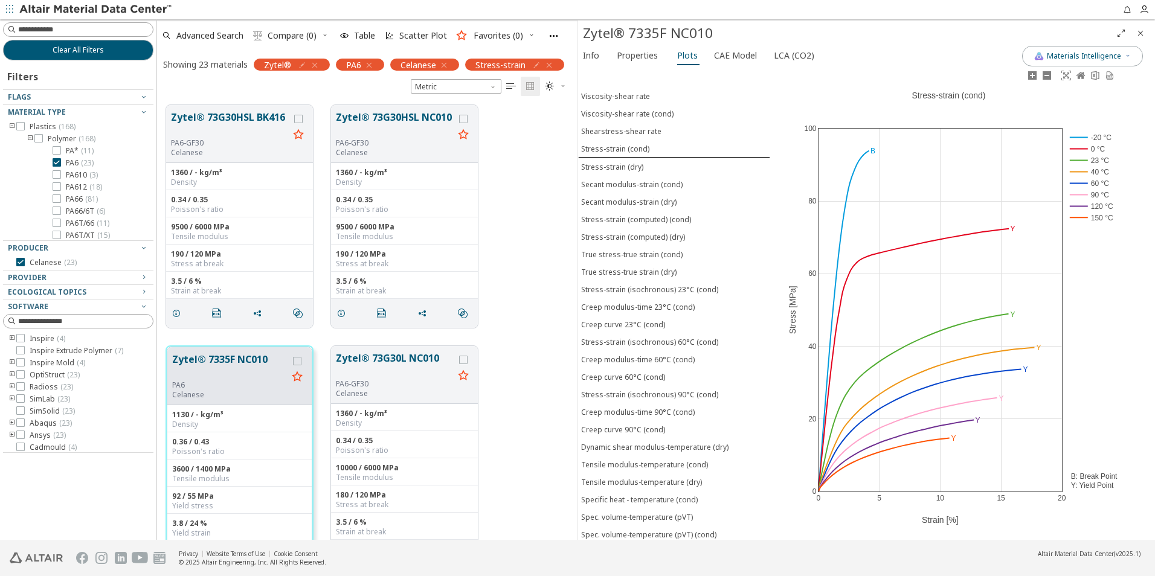
click at [1076, 135] on rect at bounding box center [1092, 137] width 50 height 11
click at [1076, 144] on rect at bounding box center [1092, 148] width 50 height 11
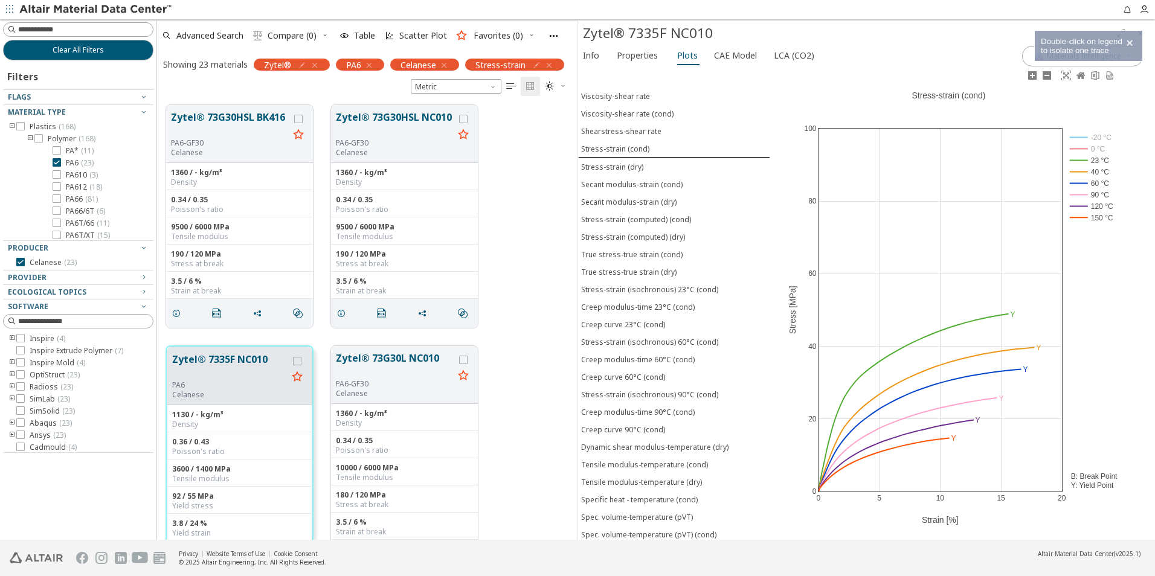
drag, startPoint x: 1085, startPoint y: 173, endPoint x: 1084, endPoint y: 179, distance: 6.1
click at [1084, 173] on rect at bounding box center [1092, 171] width 50 height 11
click at [1083, 186] on rect at bounding box center [1092, 183] width 50 height 11
click at [1081, 198] on rect at bounding box center [1092, 194] width 50 height 11
click at [1081, 207] on rect at bounding box center [1092, 206] width 50 height 11
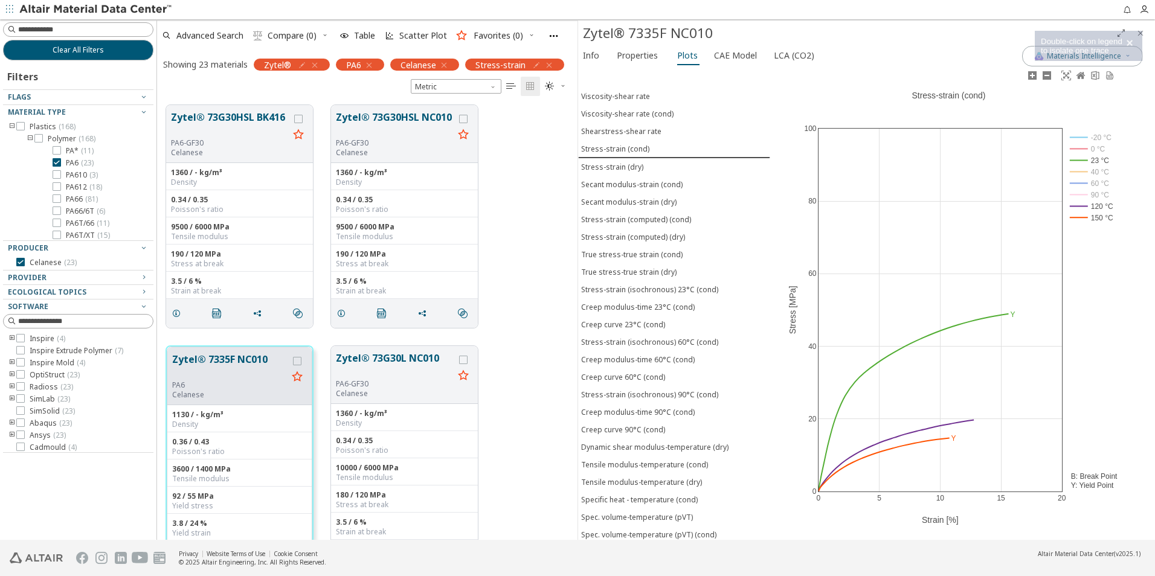
click at [1080, 218] on rect at bounding box center [1092, 217] width 50 height 11
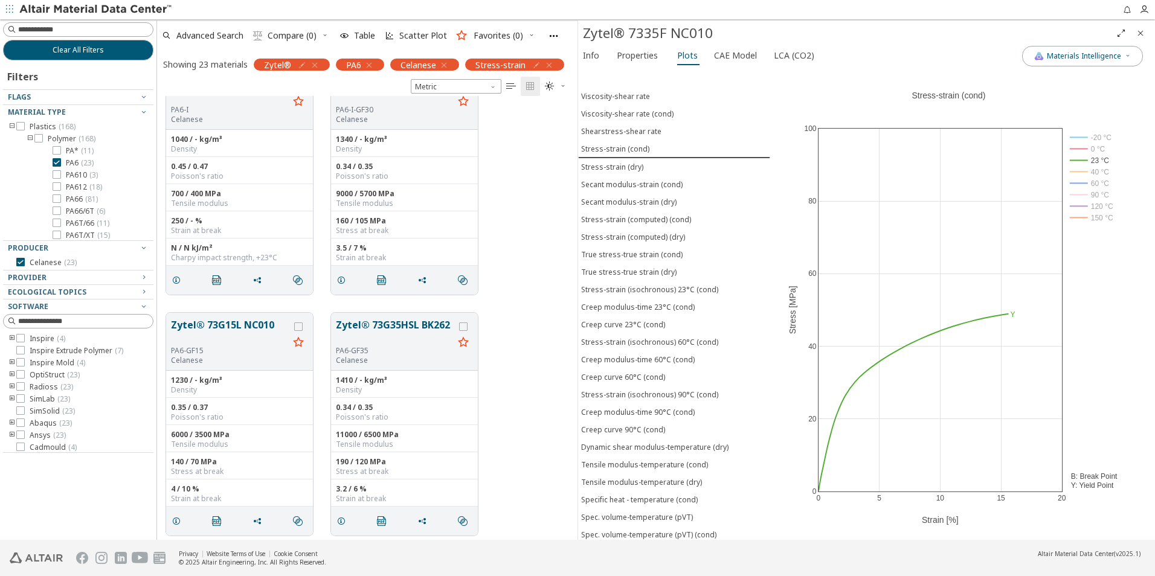
scroll to position [362, 0]
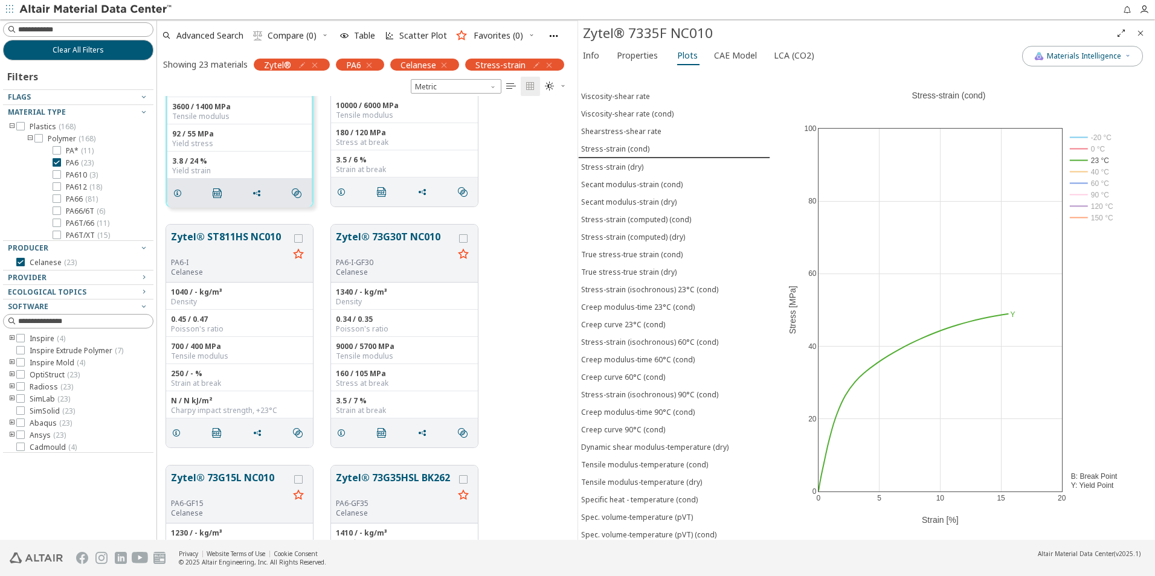
click at [1138, 34] on icon "Close" at bounding box center [1140, 33] width 10 height 10
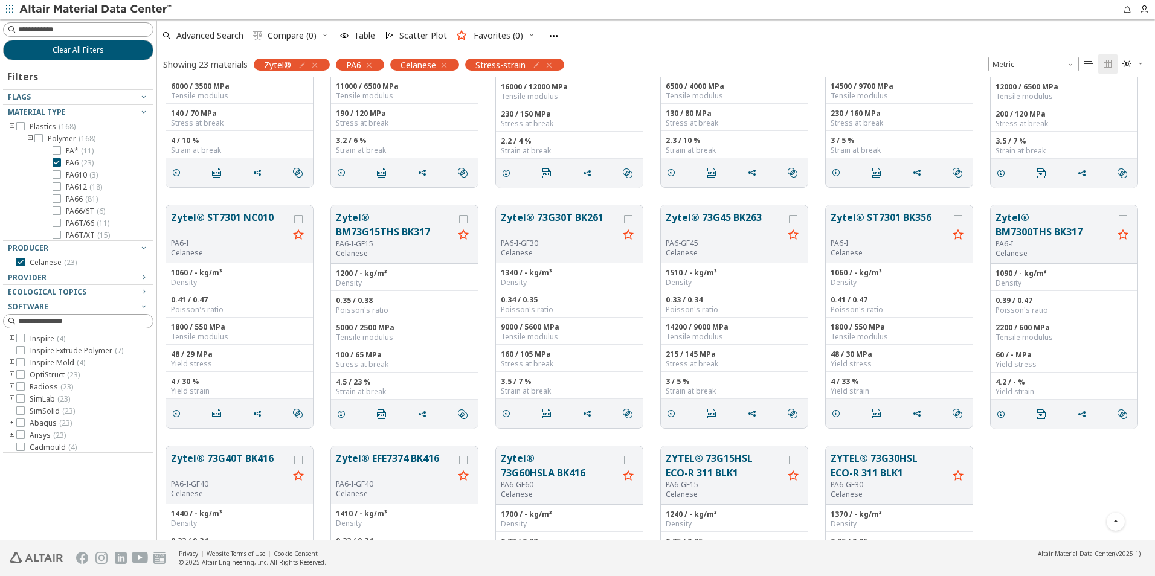
scroll to position [454, 989]
